Goal: Transaction & Acquisition: Book appointment/travel/reservation

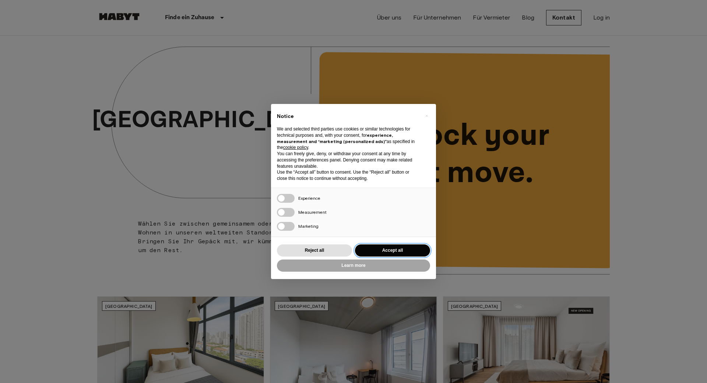
click at [410, 249] on button "Accept all" at bounding box center [392, 250] width 75 height 12
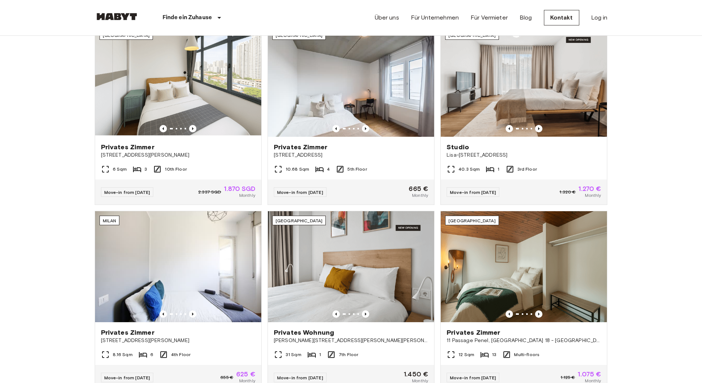
scroll to position [258, 0]
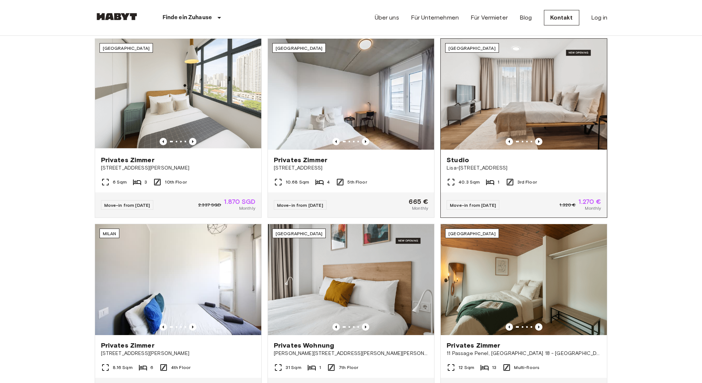
click at [553, 102] on img at bounding box center [524, 94] width 166 height 111
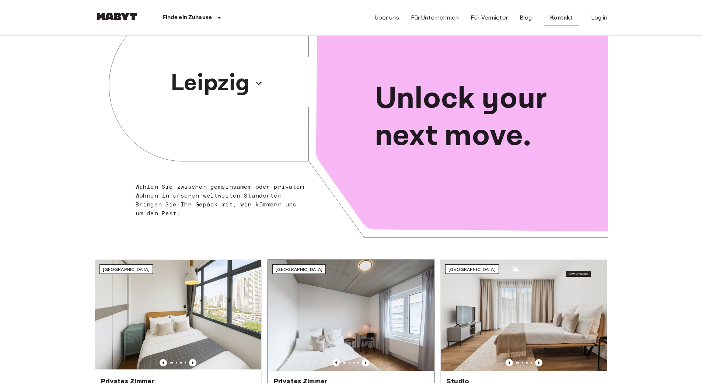
scroll to position [0, 0]
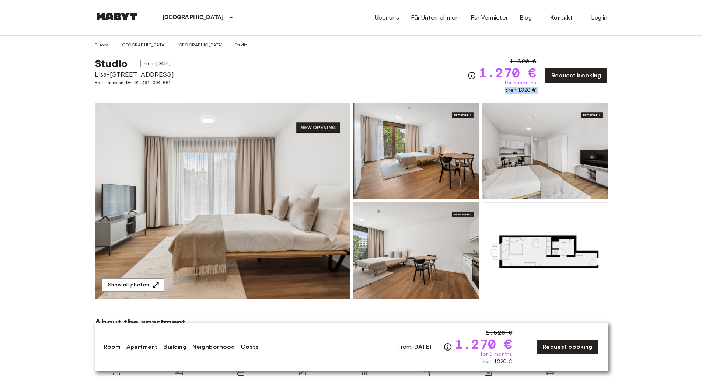
drag, startPoint x: 507, startPoint y: 90, endPoint x: 549, endPoint y: 88, distance: 42.4
click at [549, 88] on div "1.320 € 1.270 € for 6 months then 1.320 € Request booking" at bounding box center [537, 75] width 140 height 37
click at [548, 254] on img at bounding box center [544, 250] width 126 height 97
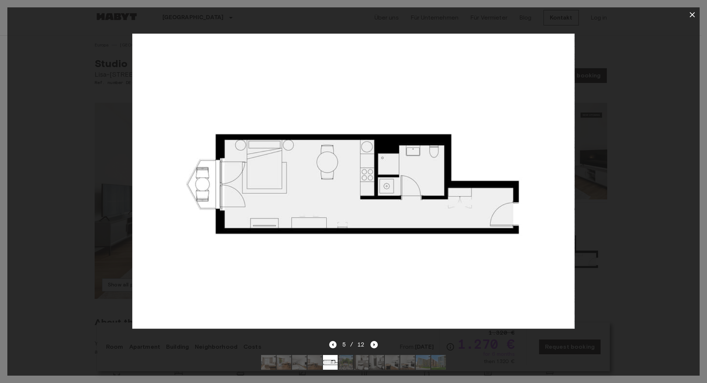
click at [694, 12] on icon "button" at bounding box center [692, 14] width 9 height 9
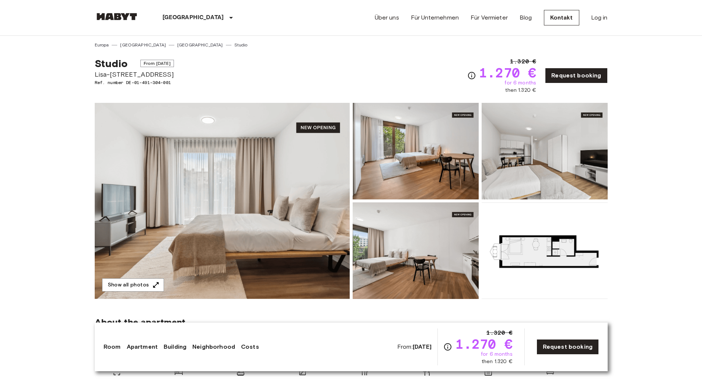
click at [283, 147] on img at bounding box center [222, 201] width 255 height 196
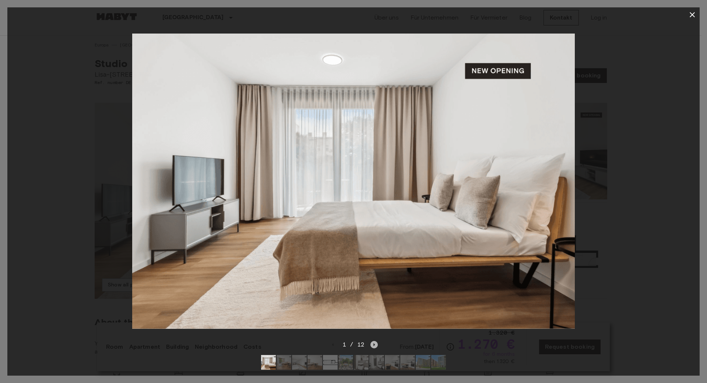
click at [371, 341] on icon "Next image" at bounding box center [374, 344] width 7 height 7
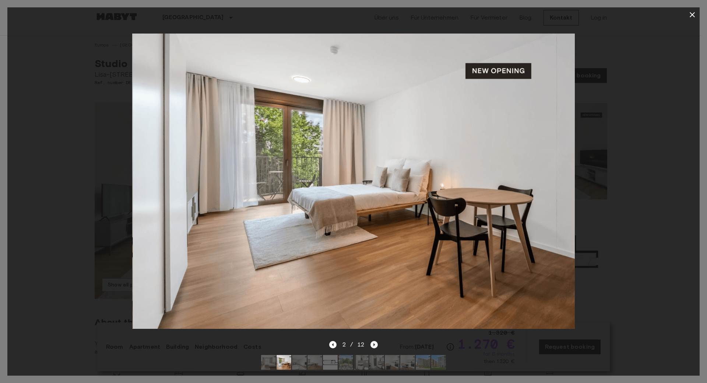
click at [371, 341] on icon "Next image" at bounding box center [374, 344] width 7 height 7
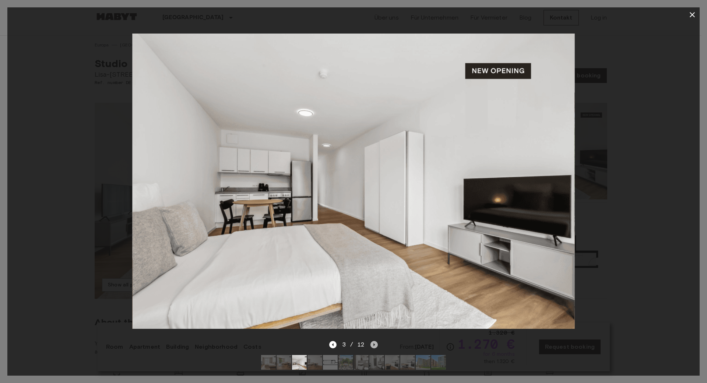
click at [371, 341] on icon "Next image" at bounding box center [374, 344] width 7 height 7
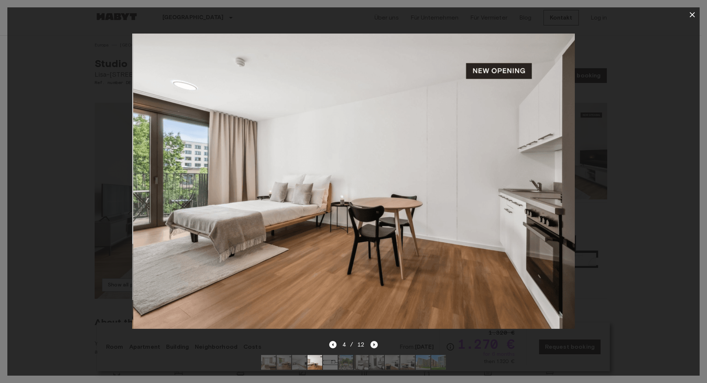
click at [371, 341] on icon "Next image" at bounding box center [374, 344] width 7 height 7
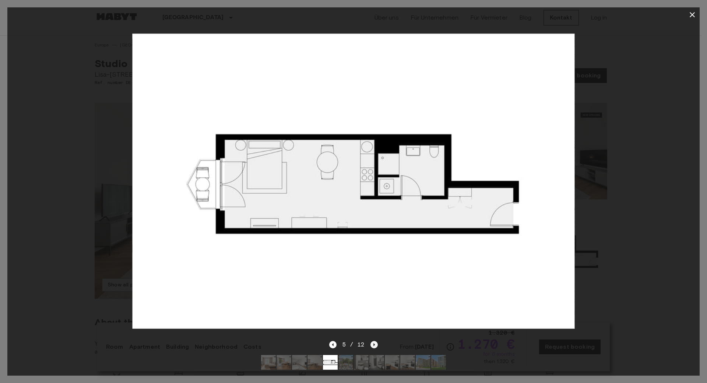
click at [371, 341] on icon "Next image" at bounding box center [374, 344] width 7 height 7
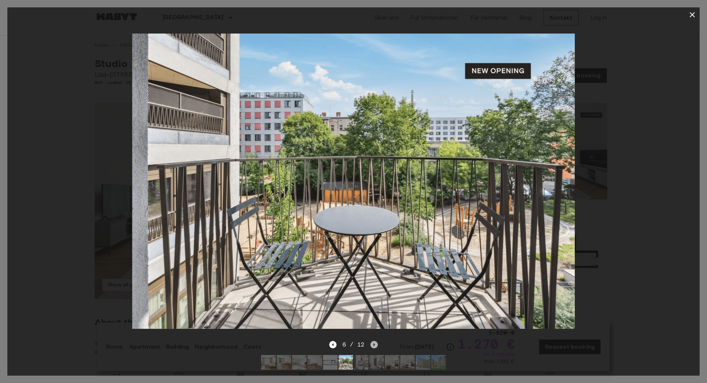
click at [371, 341] on icon "Next image" at bounding box center [374, 344] width 7 height 7
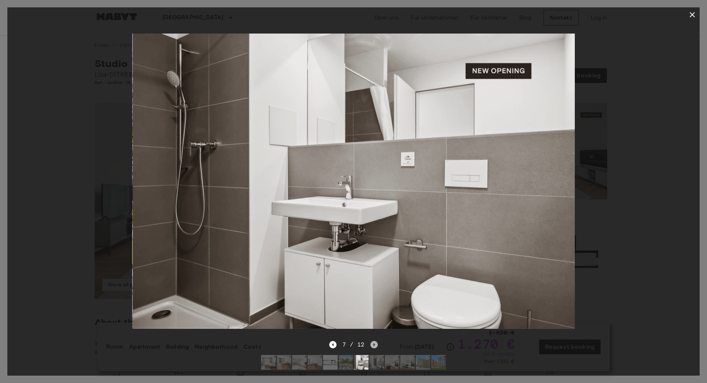
click at [371, 341] on icon "Next image" at bounding box center [374, 344] width 7 height 7
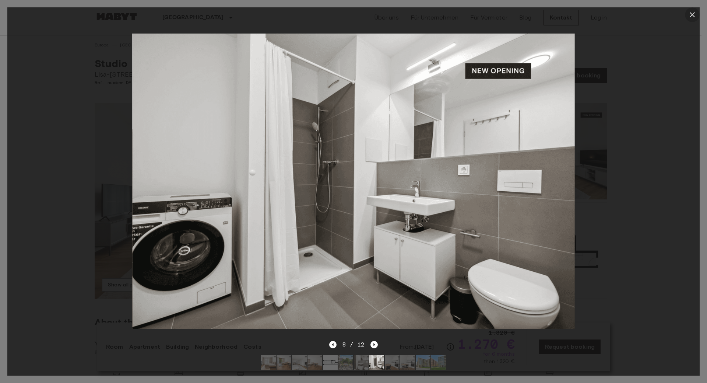
click at [690, 15] on icon "button" at bounding box center [692, 14] width 9 height 9
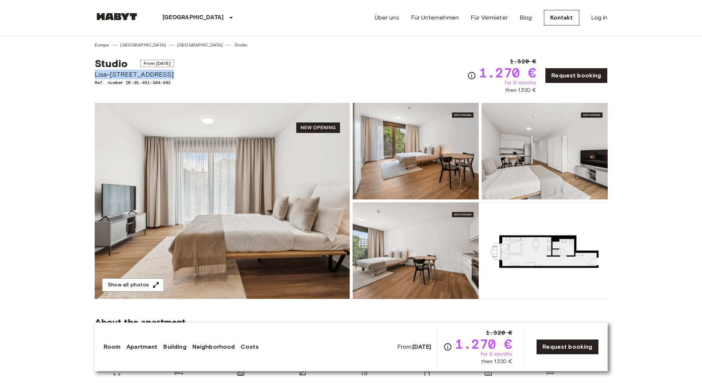
drag, startPoint x: 94, startPoint y: 73, endPoint x: 162, endPoint y: 71, distance: 67.8
copy span "Lisa-Fittko-Straße 13"
click at [483, 17] on link "Für Vermieter" at bounding box center [488, 17] width 37 height 9
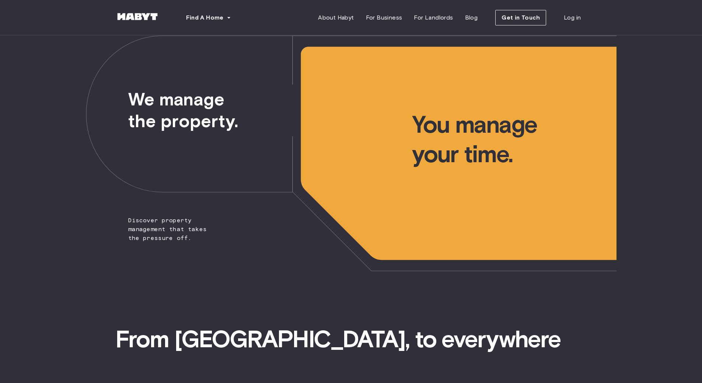
click at [137, 14] on img at bounding box center [137, 16] width 44 height 7
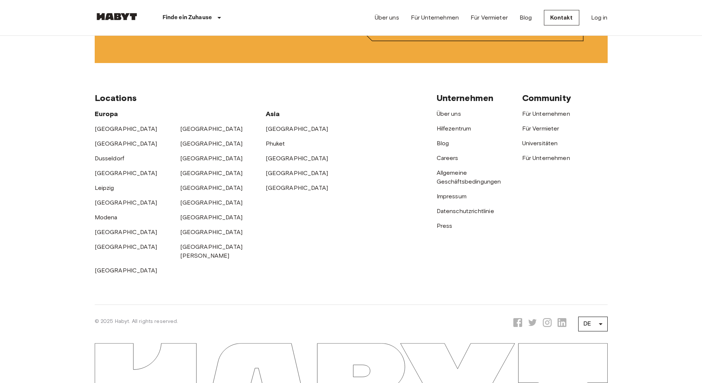
scroll to position [1942, 0]
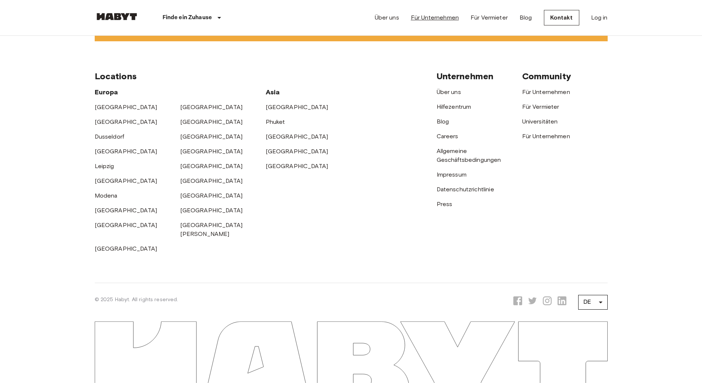
click at [427, 17] on link "Für Unternehmen" at bounding box center [435, 17] width 48 height 9
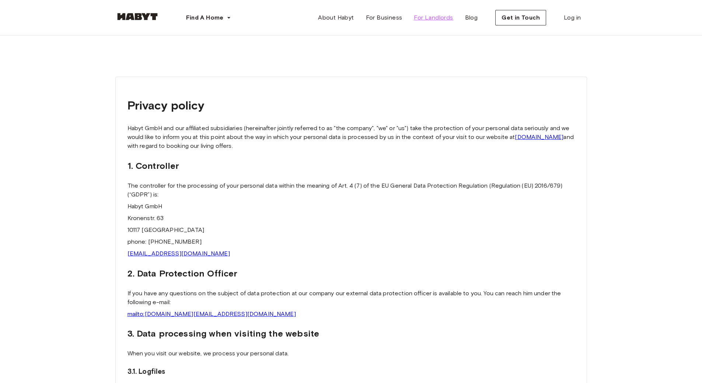
click at [431, 17] on span "For Landlords" at bounding box center [433, 17] width 39 height 9
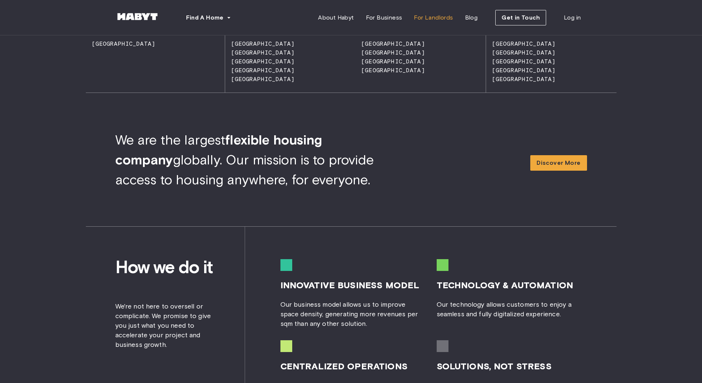
scroll to position [663, 0]
